Goal: Check status: Check status

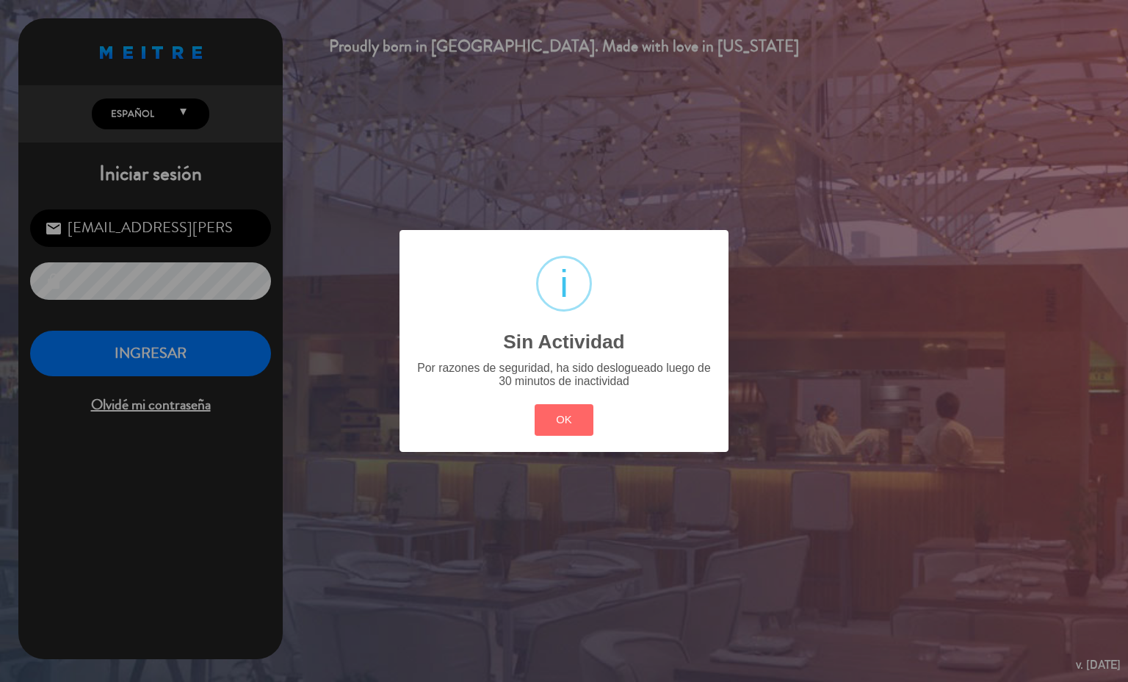
click at [591, 434] on button "OK" at bounding box center [565, 420] width 60 height 32
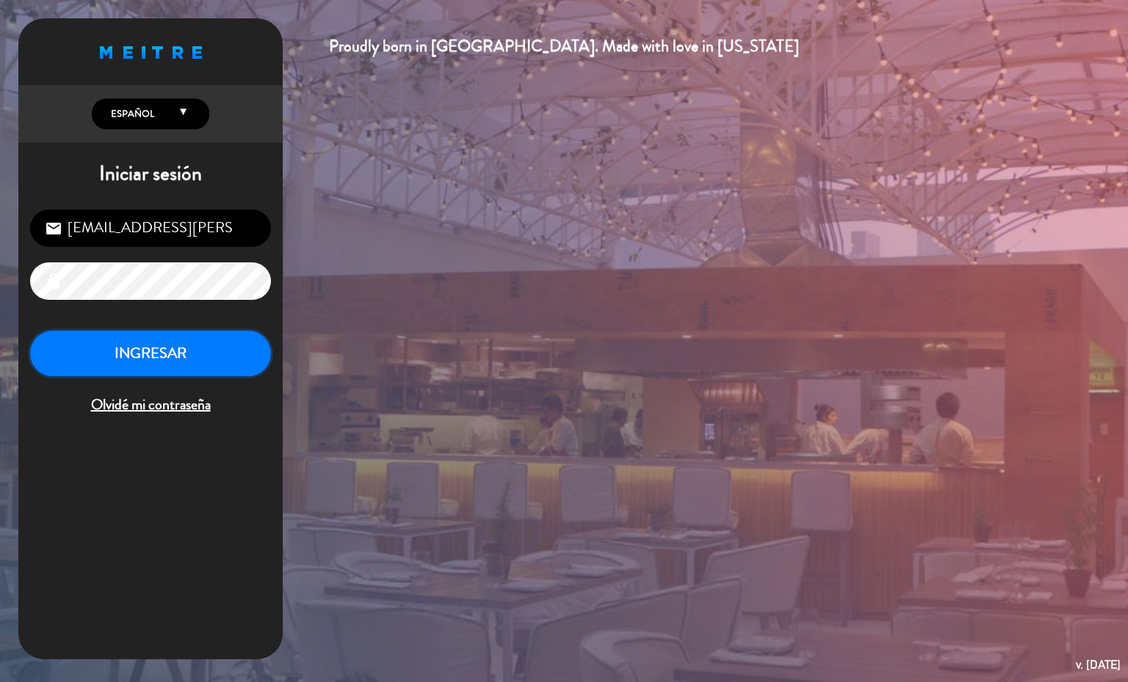
click at [220, 366] on button "INGRESAR" at bounding box center [150, 354] width 241 height 46
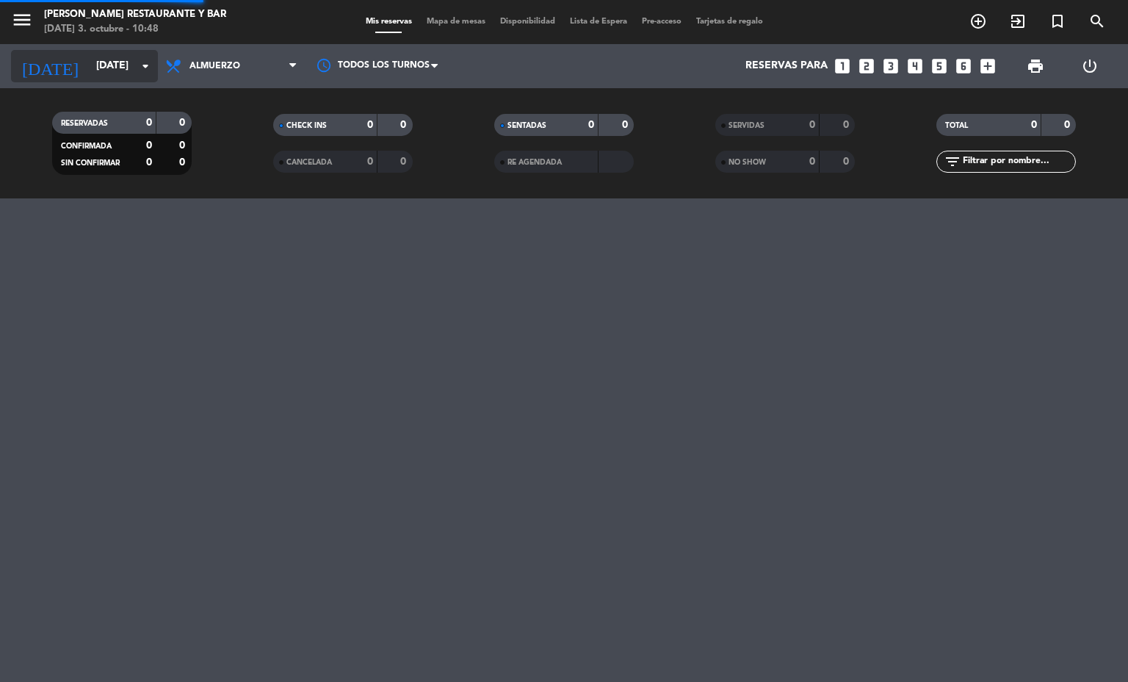
click at [141, 78] on input "[DATE]" at bounding box center [159, 66] width 140 height 26
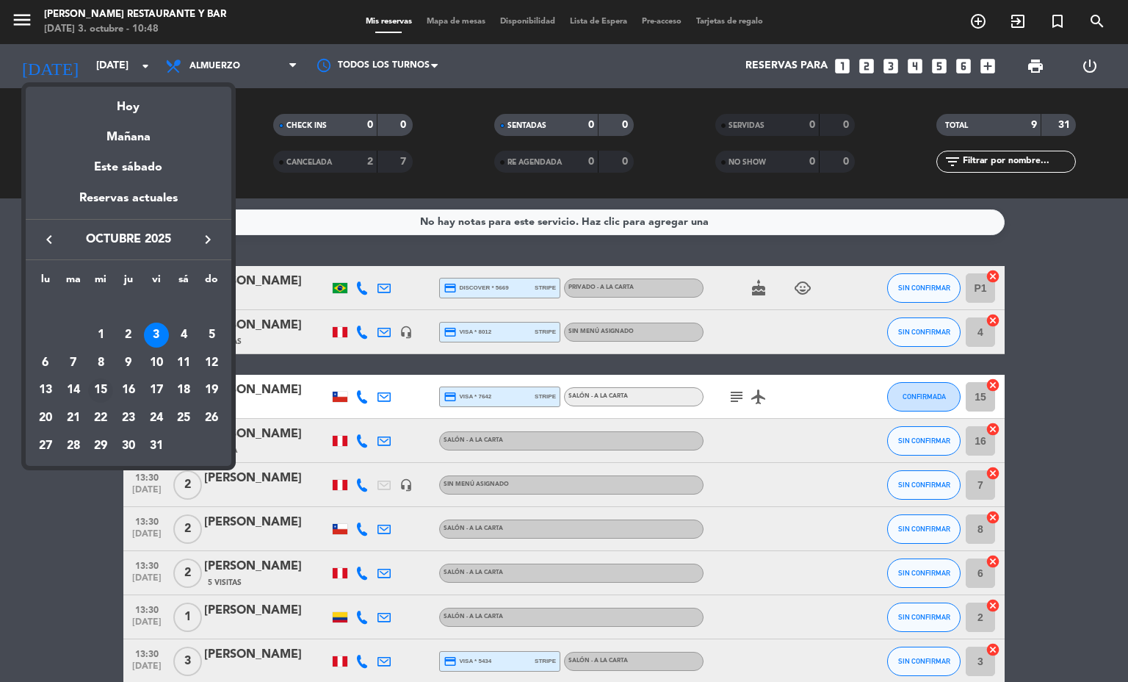
click at [101, 395] on div "15" at bounding box center [100, 390] width 25 height 25
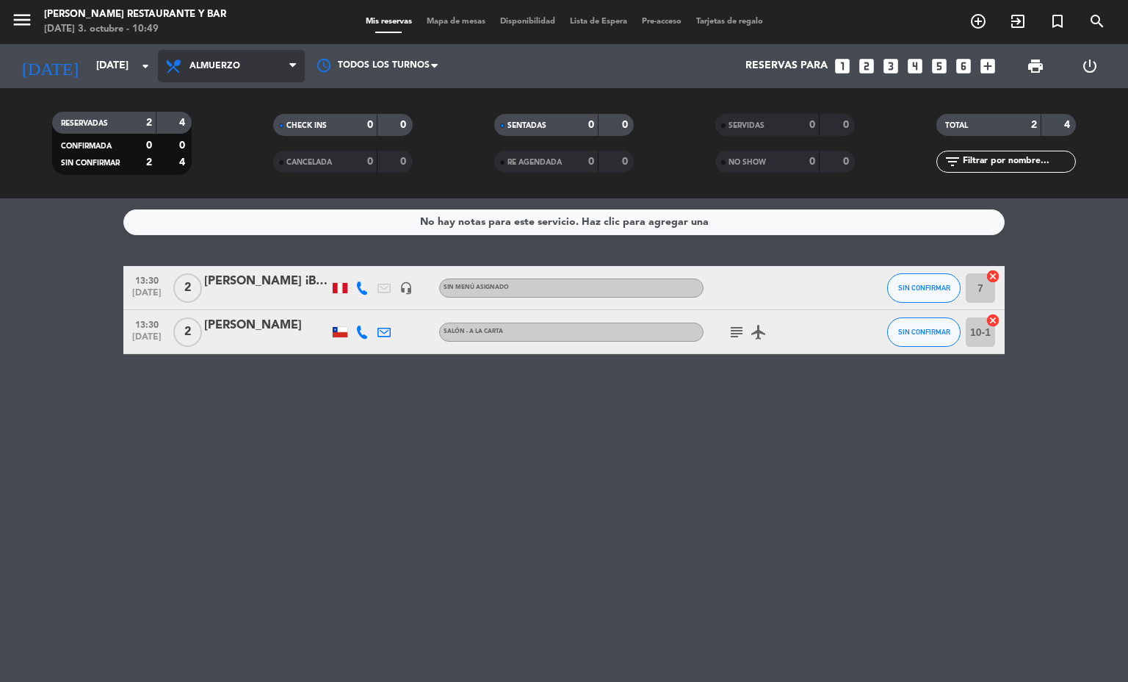
click at [278, 62] on span "Almuerzo" at bounding box center [231, 66] width 147 height 32
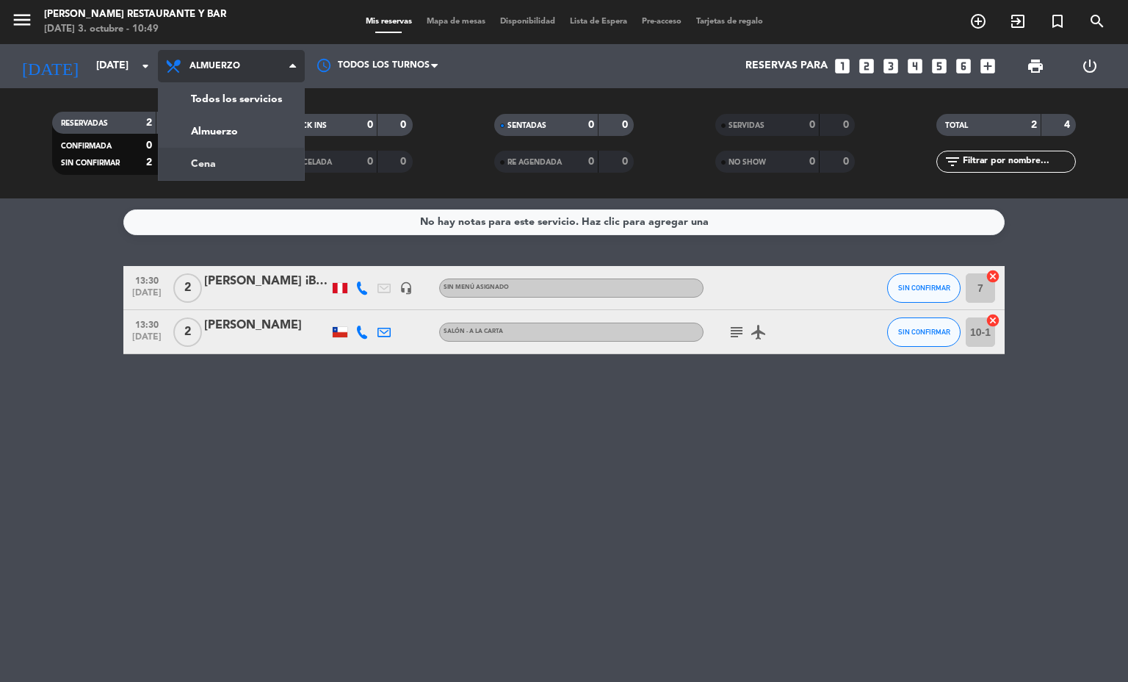
click at [226, 162] on div "menu [PERSON_NAME] Restaurante y Bar [DATE] 3. octubre - 10:49 Mis reservas Map…" at bounding box center [564, 99] width 1128 height 198
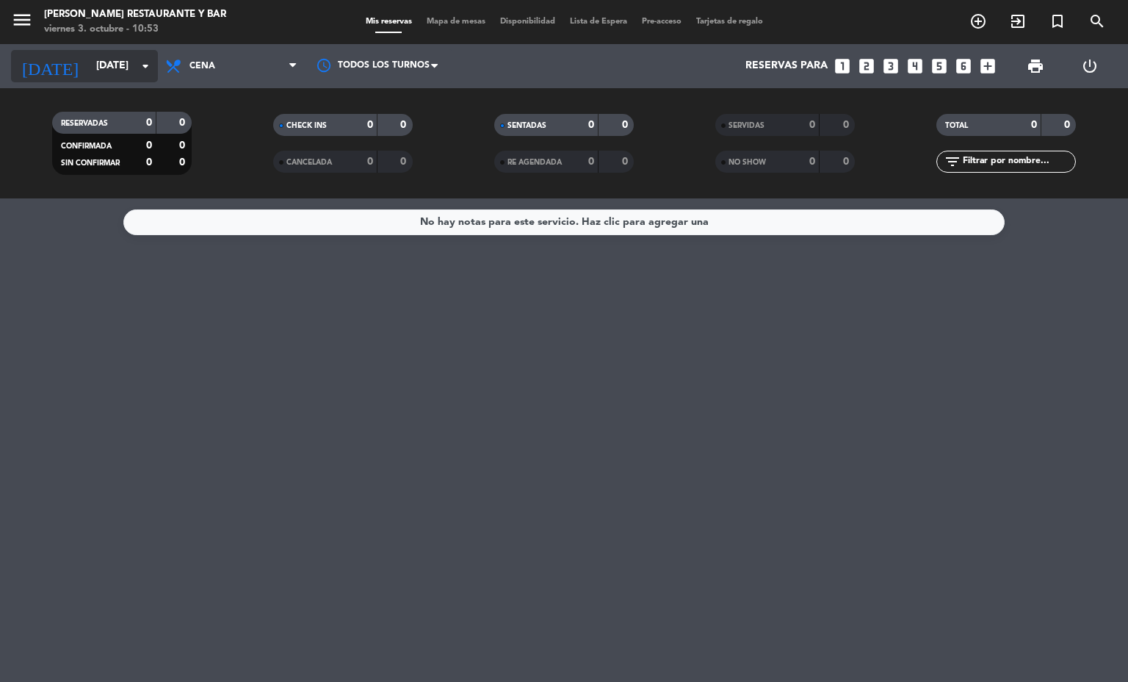
click at [134, 62] on input "[DATE]" at bounding box center [159, 66] width 140 height 26
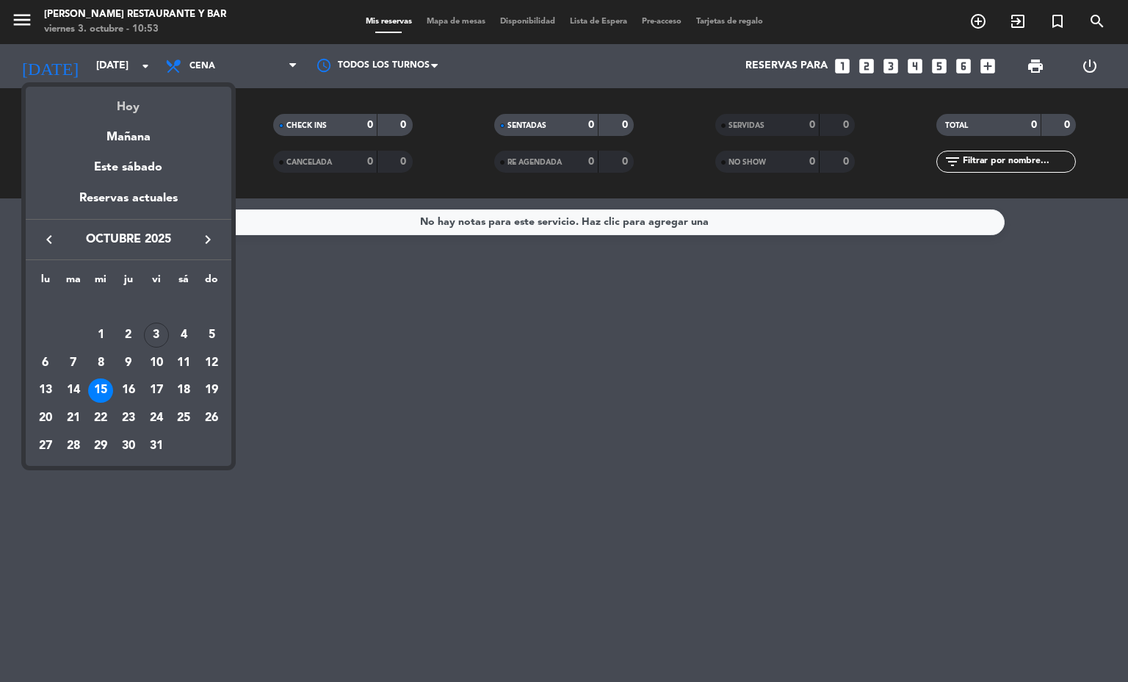
click at [130, 99] on div "Hoy" at bounding box center [129, 102] width 206 height 30
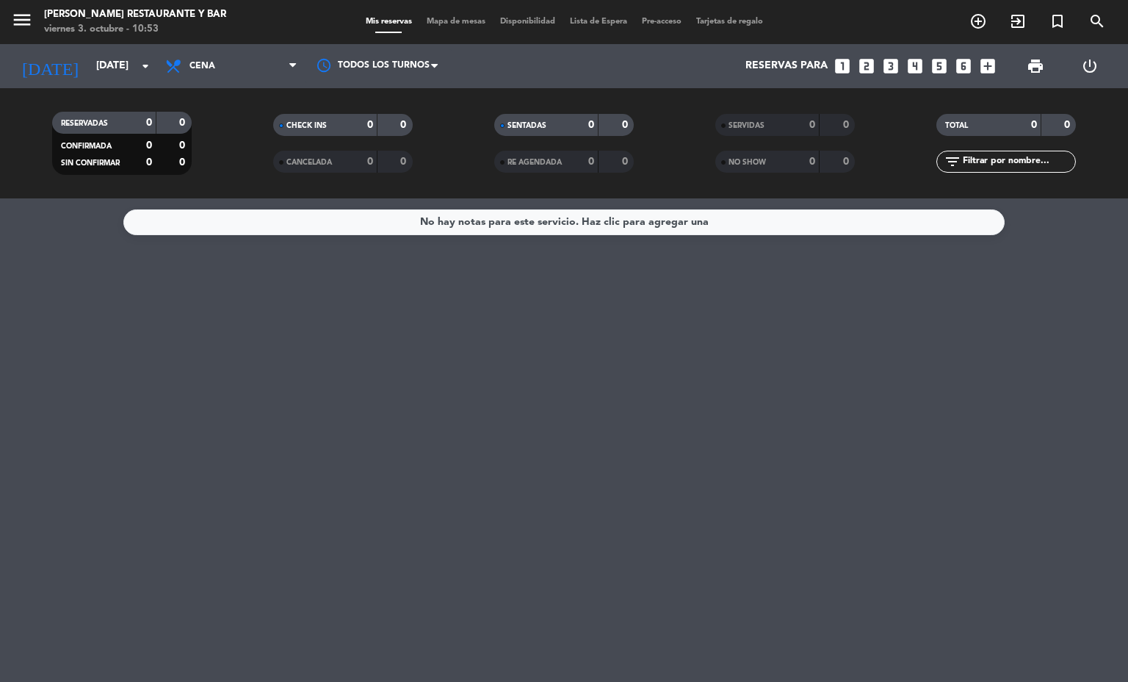
type input "[DATE]"
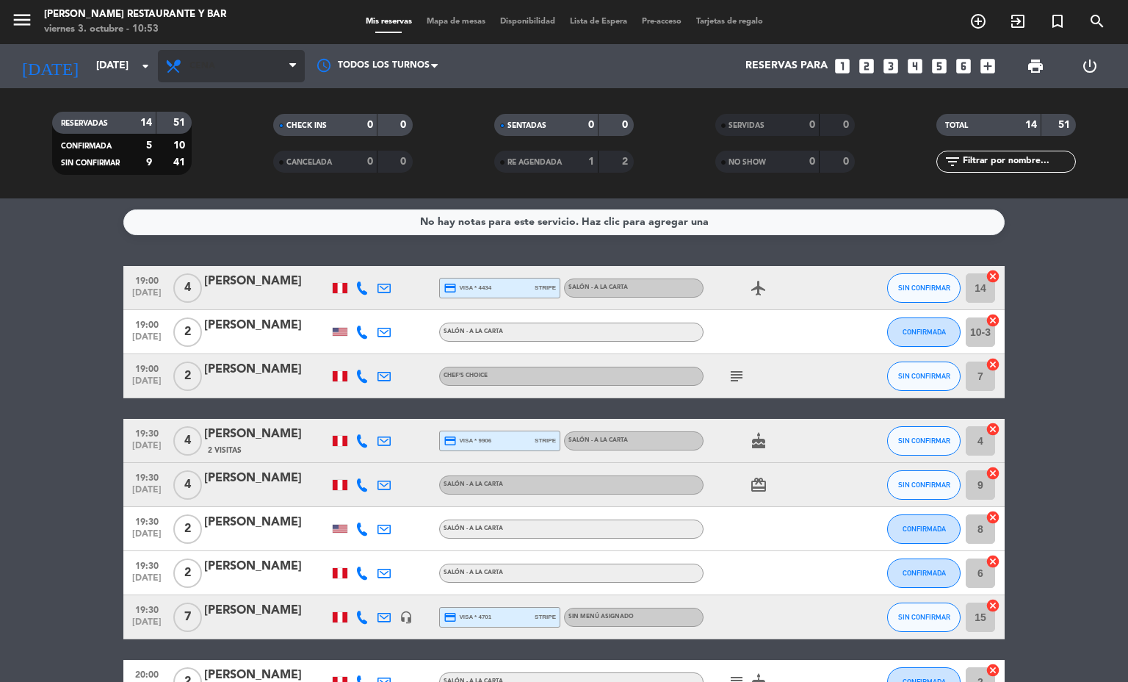
click at [292, 67] on icon at bounding box center [292, 66] width 7 height 12
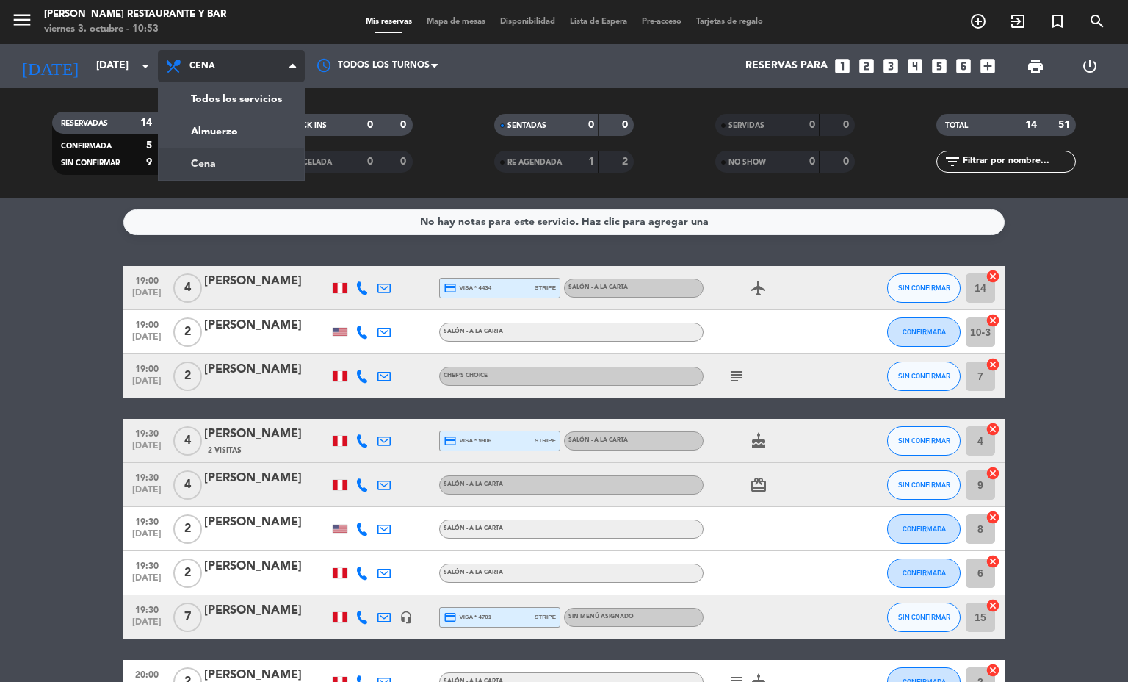
click at [252, 151] on div "menu [PERSON_NAME] Restaurante y Bar [DATE] 3. octubre - 10:53 Mis reservas Map…" at bounding box center [564, 99] width 1128 height 198
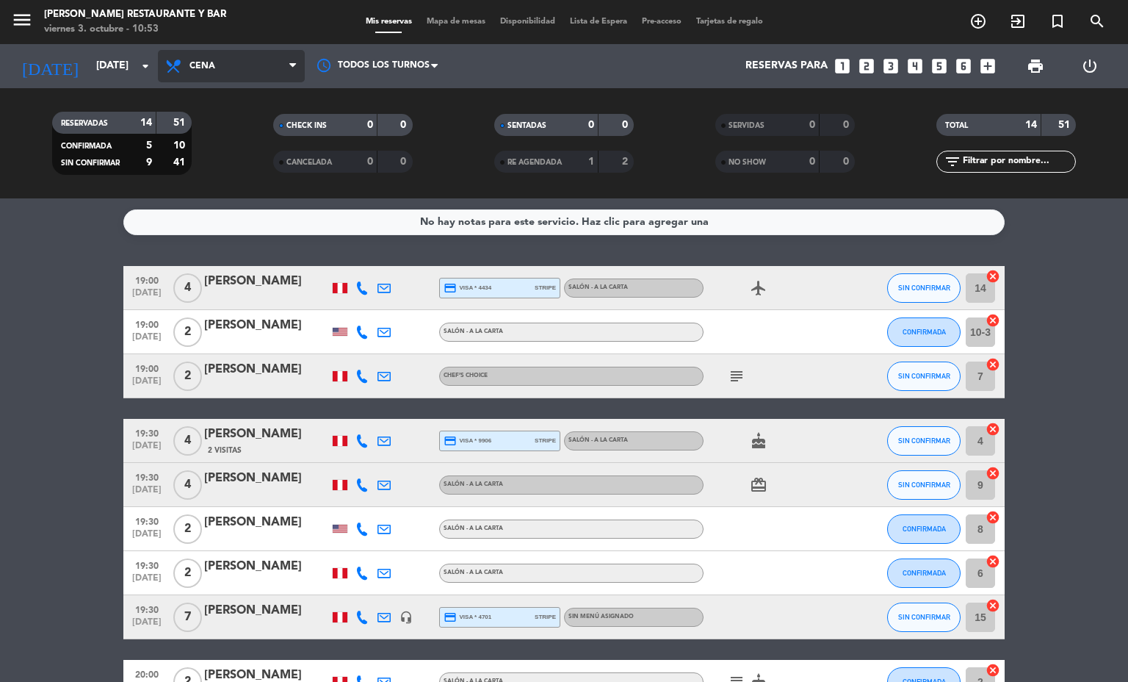
click at [258, 51] on span "Cena" at bounding box center [231, 66] width 147 height 32
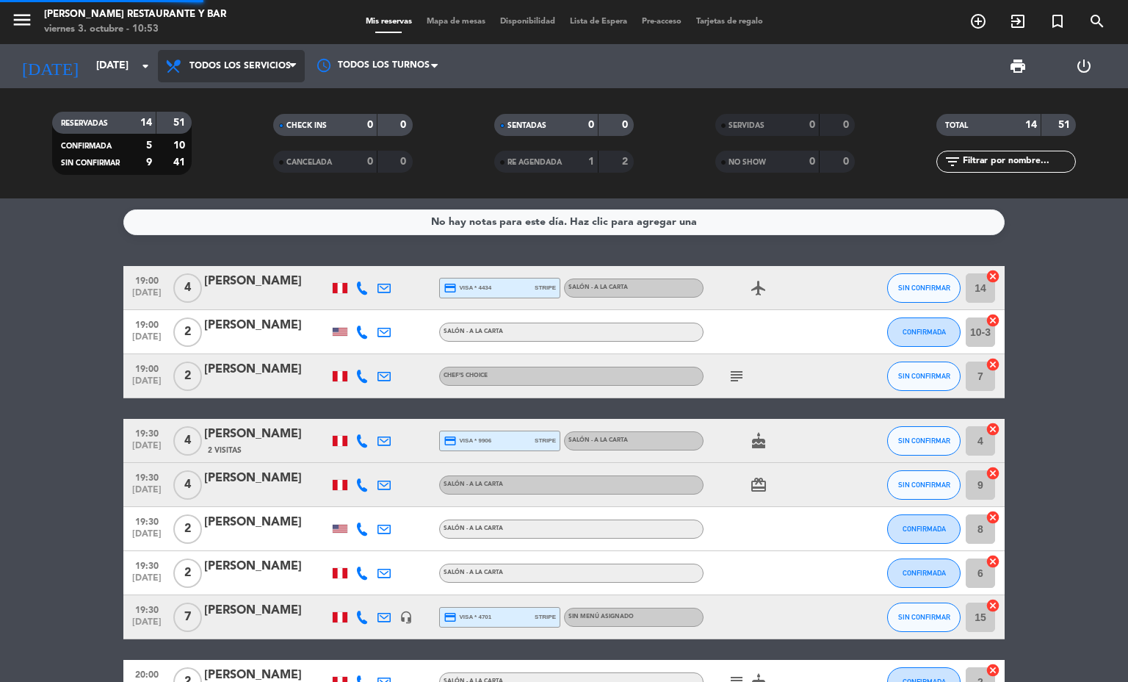
click at [236, 112] on div "menu [PERSON_NAME] Restaurante y Bar [DATE] 3. octubre - 10:53 Mis reservas Map…" at bounding box center [564, 99] width 1128 height 198
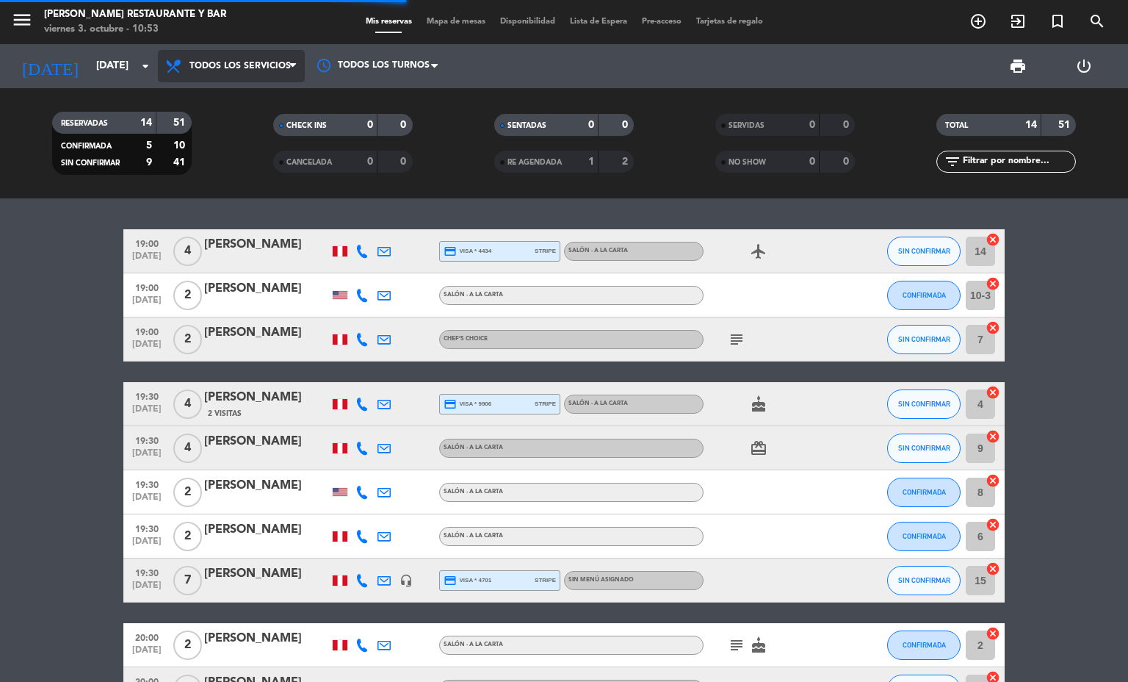
click at [287, 79] on span "Todos los servicios" at bounding box center [231, 66] width 147 height 32
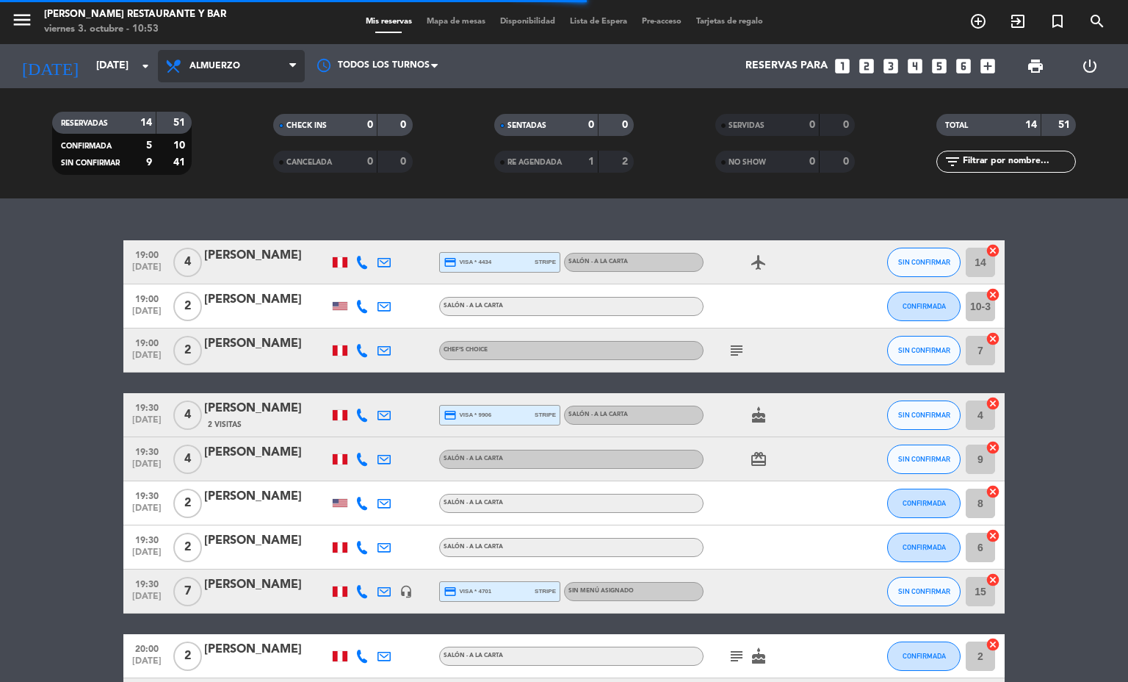
click at [247, 126] on div "menu [PERSON_NAME] Restaurante y Bar [DATE] 3. octubre - 10:53 Mis reservas Map…" at bounding box center [564, 99] width 1128 height 198
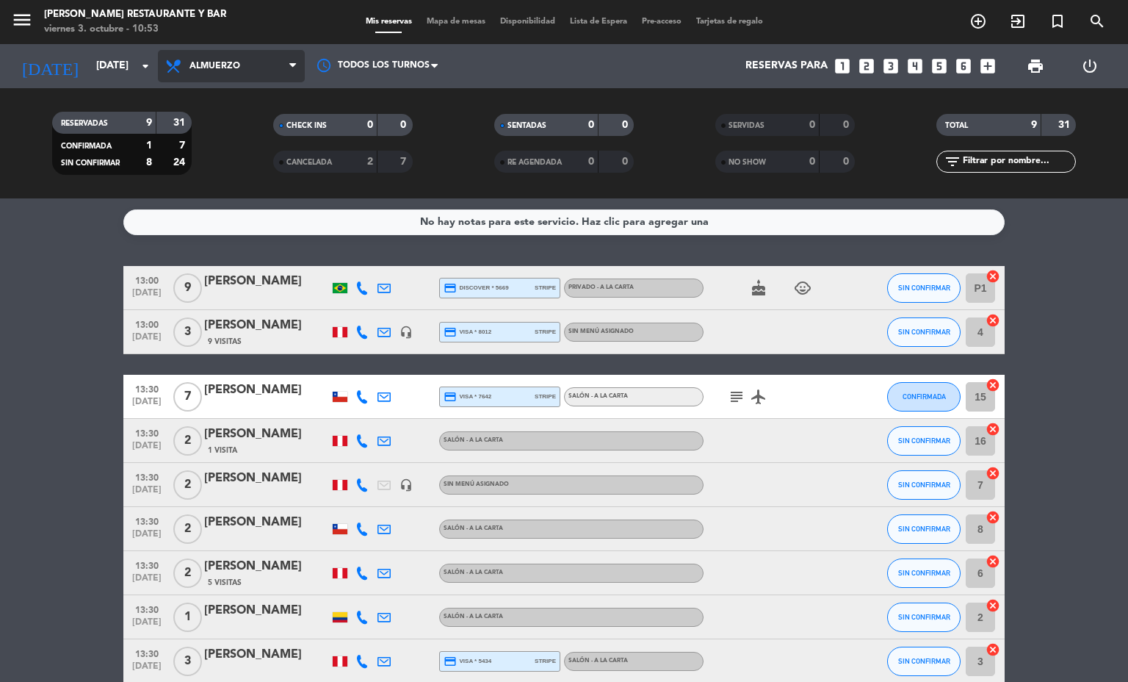
click at [284, 60] on span "Almuerzo" at bounding box center [231, 66] width 147 height 32
click at [217, 174] on div "menu [PERSON_NAME] Restaurante y Bar [DATE] 3. octubre - 10:53 Mis reservas Map…" at bounding box center [564, 99] width 1128 height 198
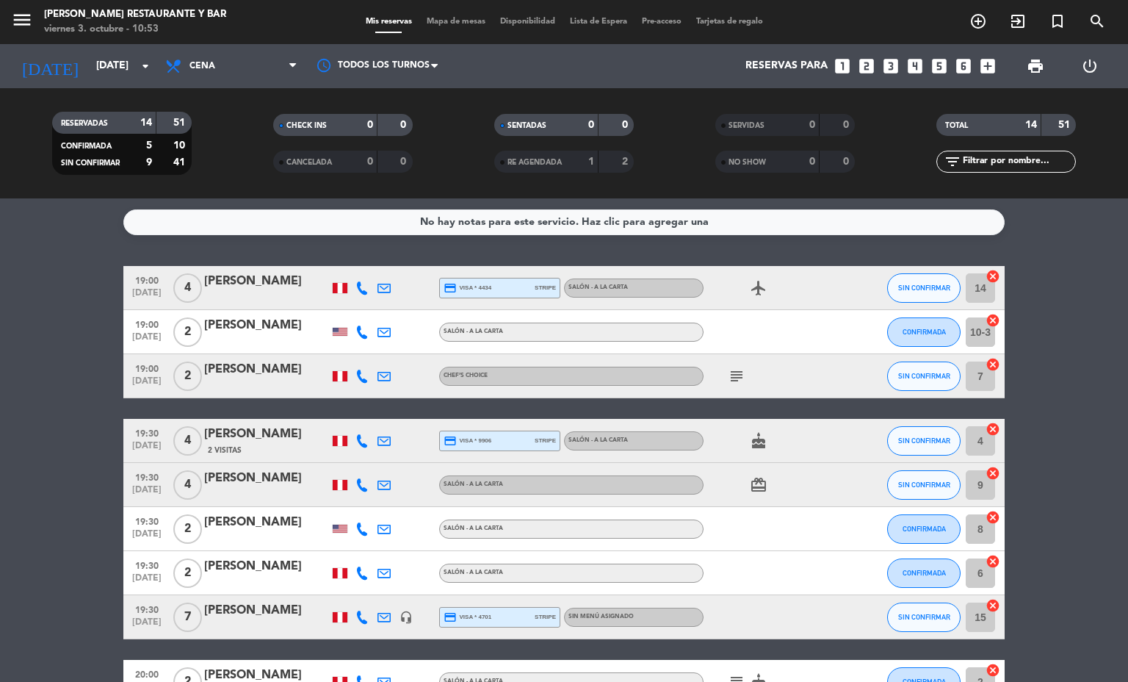
click at [728, 381] on icon "subject" at bounding box center [737, 376] width 18 height 18
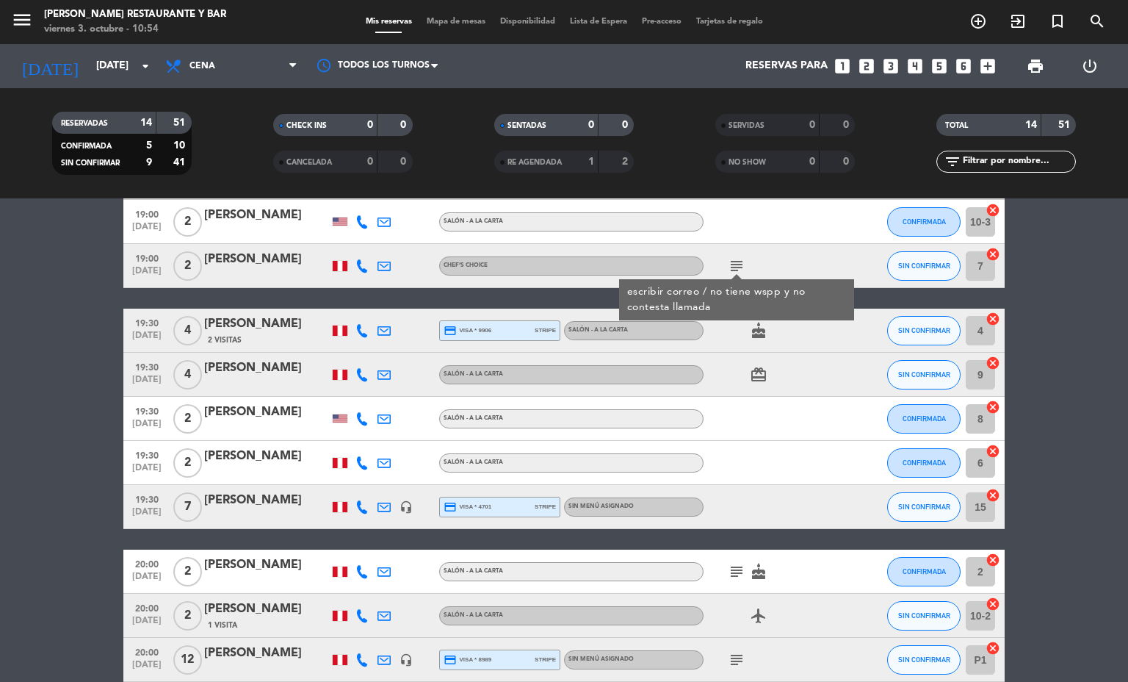
scroll to position [220, 0]
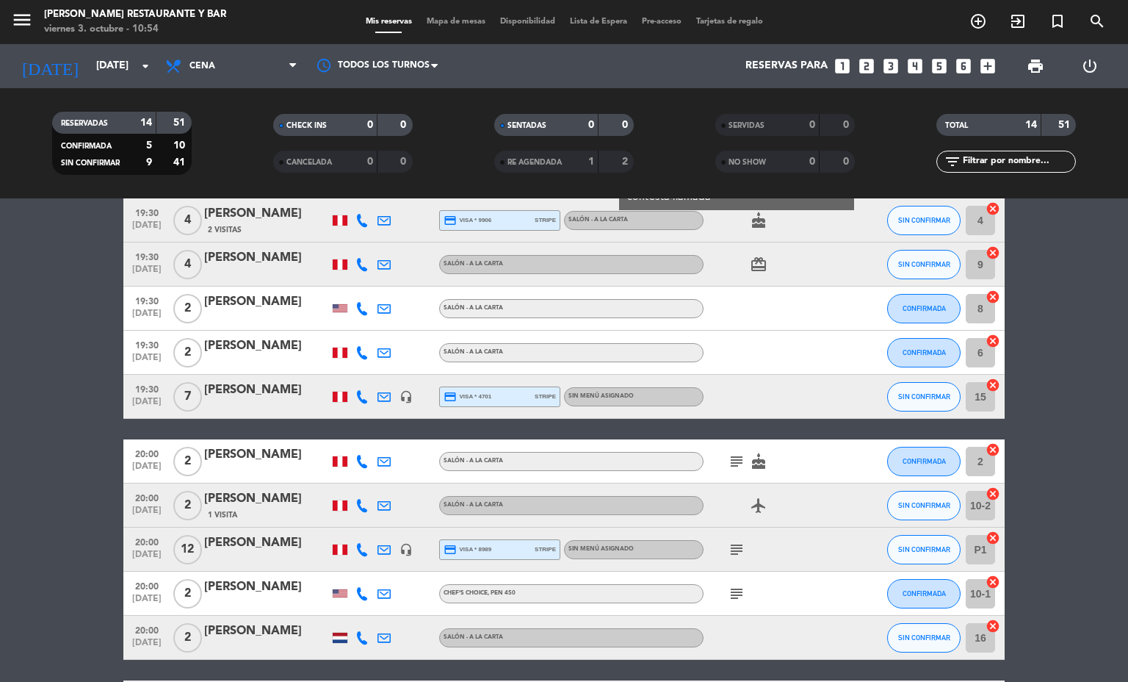
click at [728, 597] on icon "subject" at bounding box center [737, 594] width 18 height 18
